Goal: Navigation & Orientation: Find specific page/section

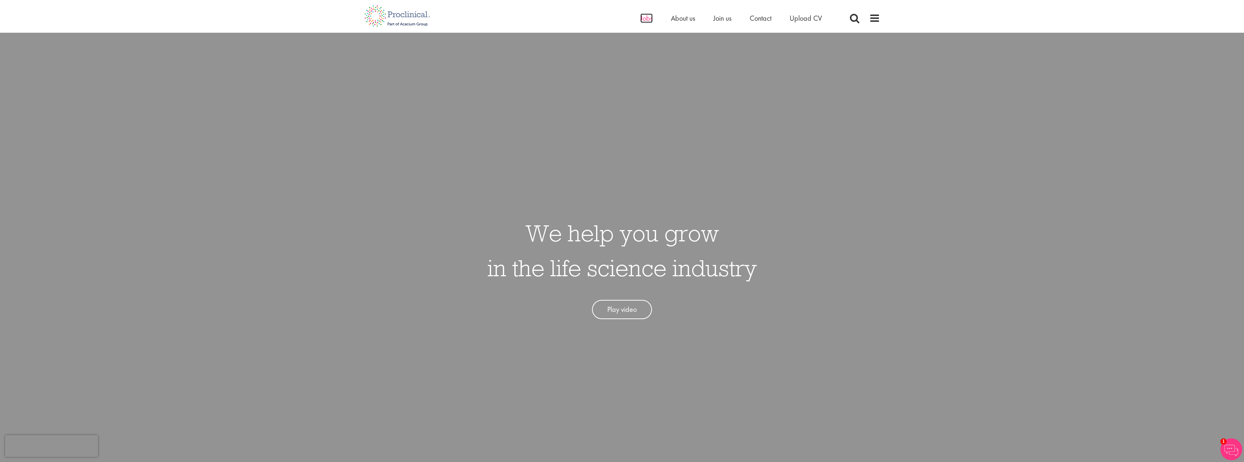
click at [642, 19] on span "Jobs" at bounding box center [646, 17] width 12 height 9
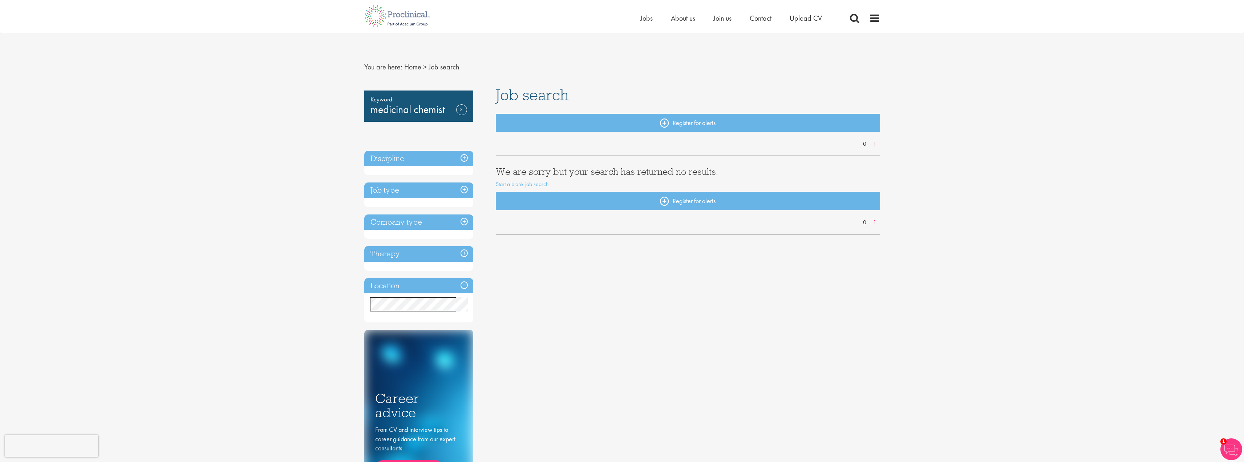
click at [667, 335] on div "Keyword: medicinal chemist Remove Discipline Job type Company type Therapy Loca…" at bounding box center [622, 303] width 527 height 433
click at [651, 20] on span "Jobs" at bounding box center [646, 17] width 12 height 9
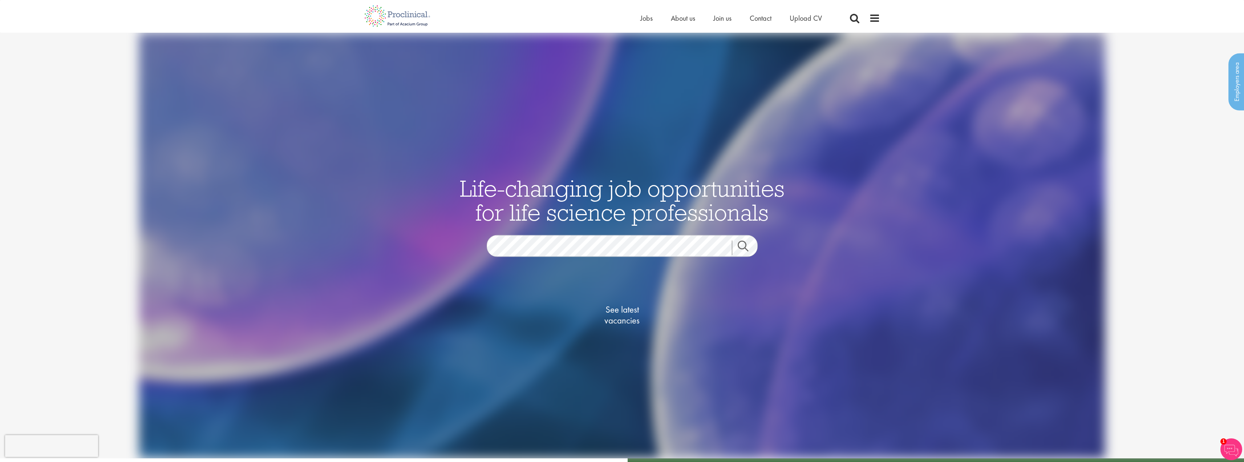
drag, startPoint x: 279, startPoint y: 373, endPoint x: 353, endPoint y: 157, distance: 228.4
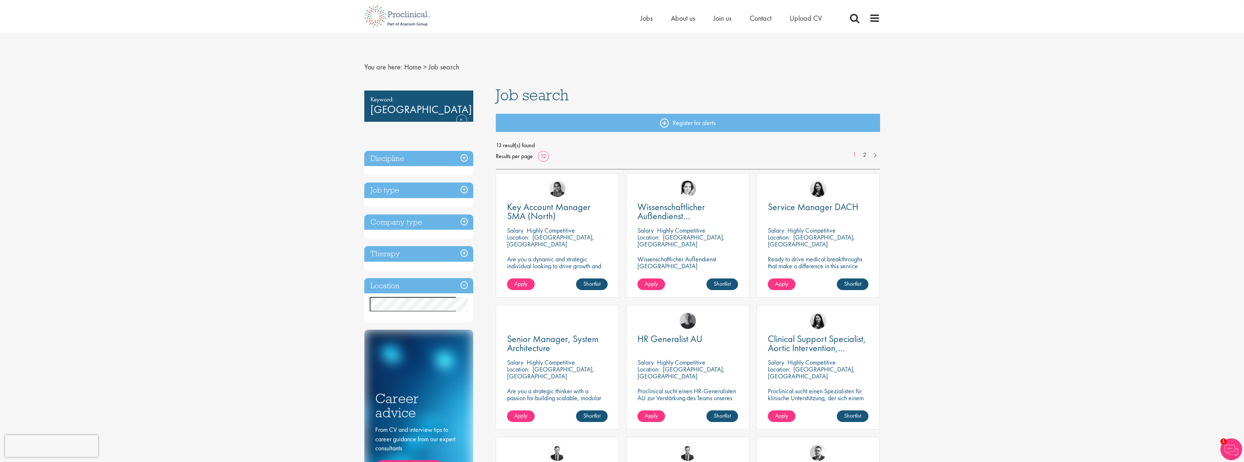
click at [462, 223] on h3 "Company type" at bounding box center [418, 222] width 109 height 16
click at [462, 219] on h3 "Company type" at bounding box center [418, 222] width 109 height 16
click at [465, 250] on h3 "Therapy" at bounding box center [418, 254] width 109 height 16
click at [464, 255] on h3 "Therapy" at bounding box center [418, 254] width 109 height 16
click at [466, 288] on h3 "Location" at bounding box center [418, 286] width 109 height 16
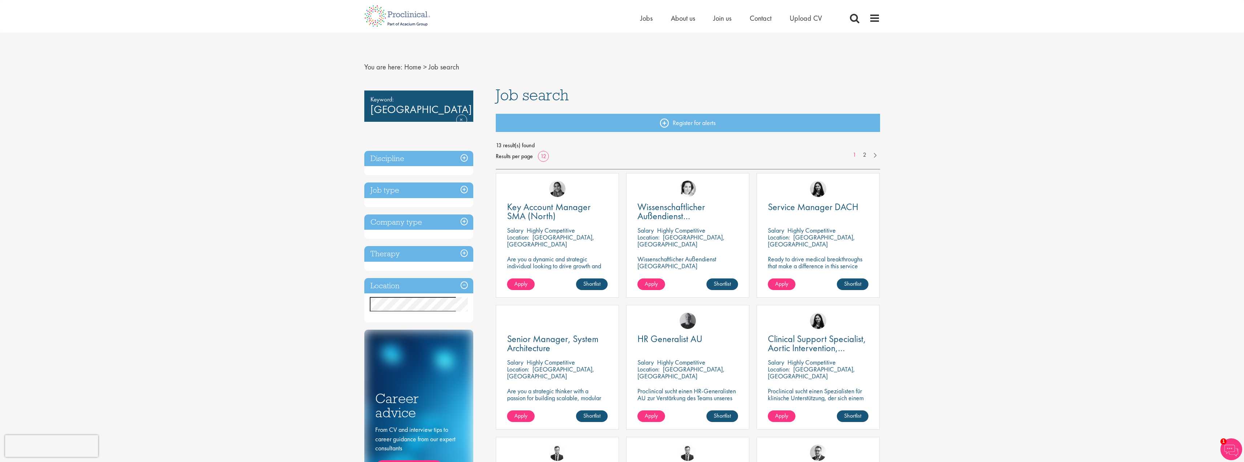
click at [462, 286] on h3 "Location" at bounding box center [418, 286] width 109 height 16
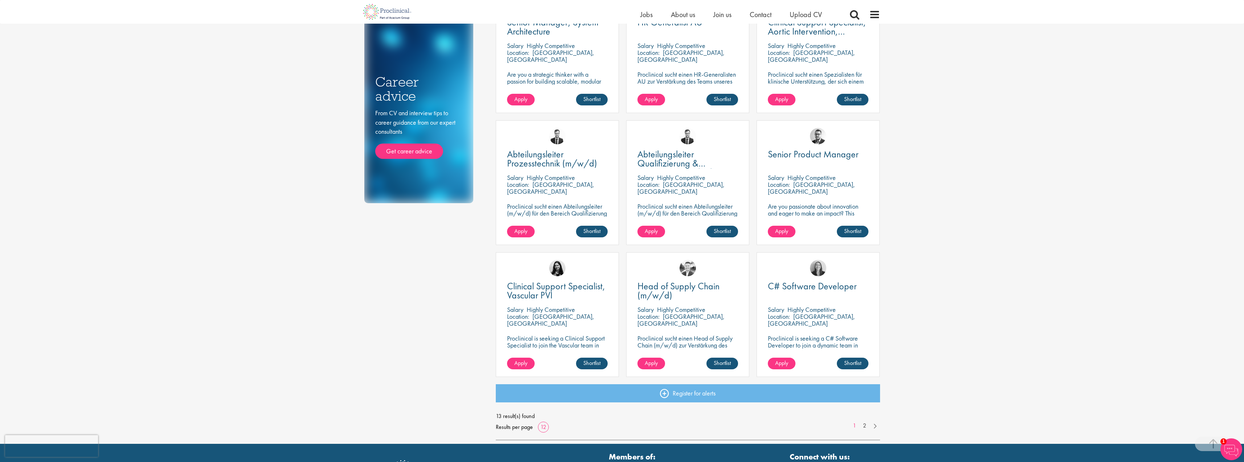
scroll to position [363, 0]
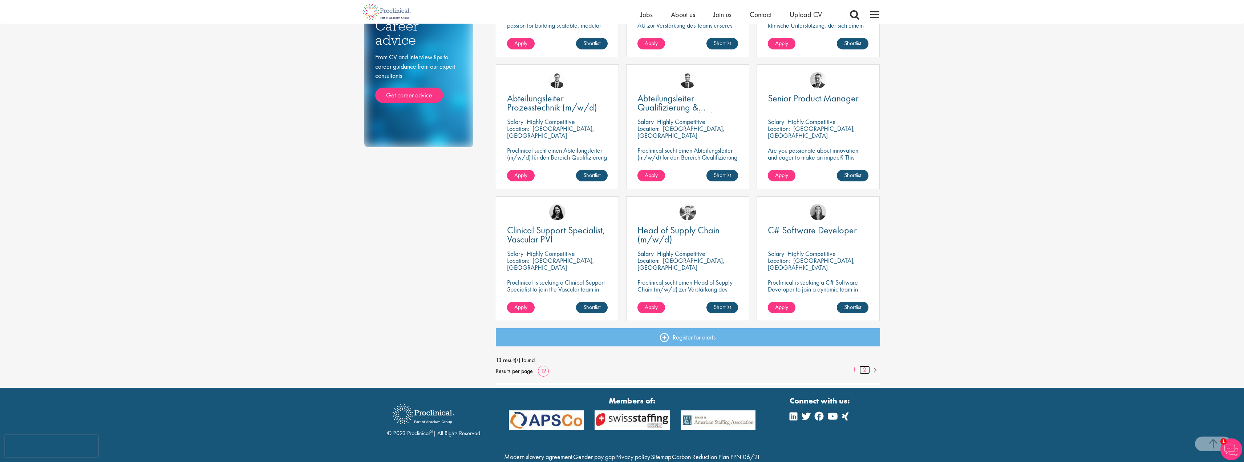
click at [866, 371] on link "2" at bounding box center [865, 369] width 11 height 8
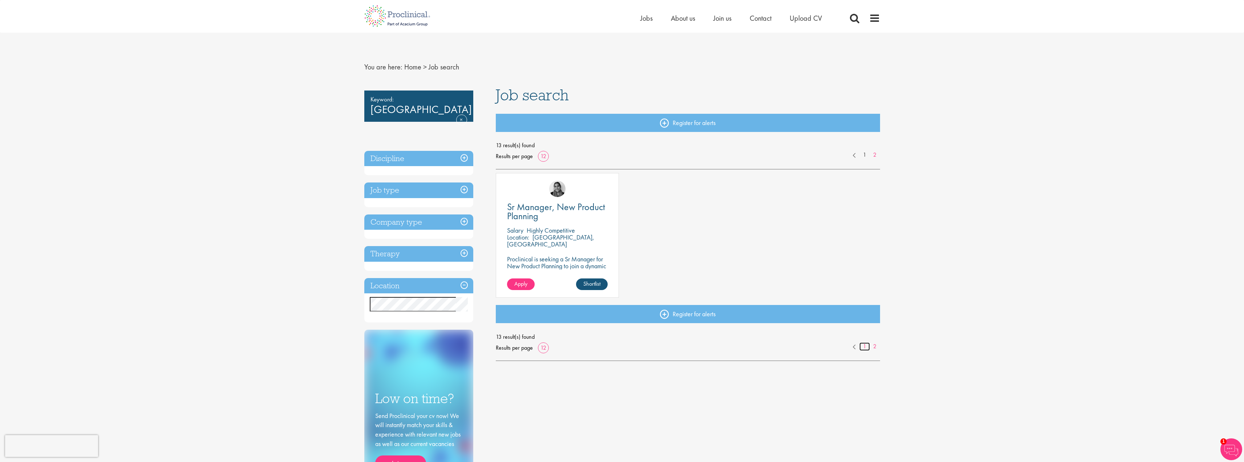
click at [862, 343] on link "1" at bounding box center [865, 346] width 11 height 8
